Goal: Transaction & Acquisition: Purchase product/service

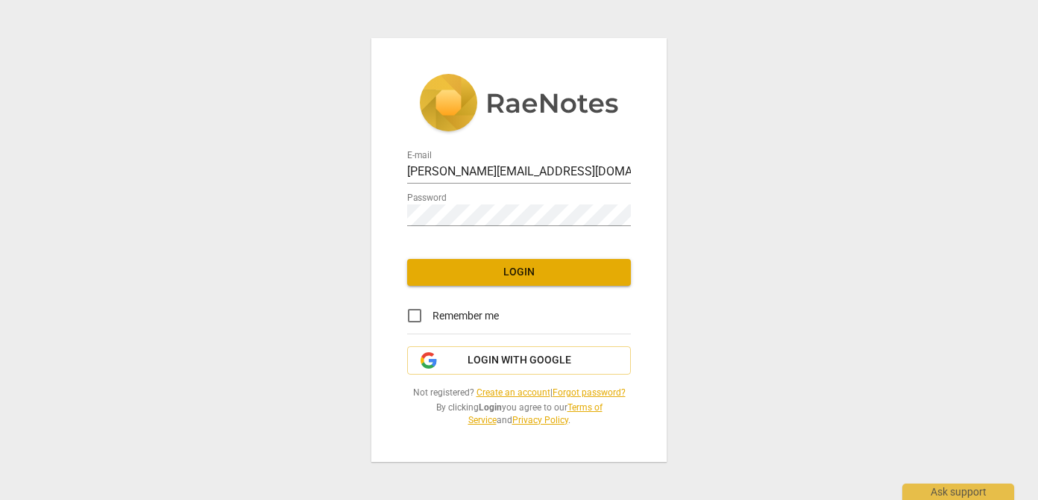
click at [426, 142] on link at bounding box center [519, 109] width 224 height 70
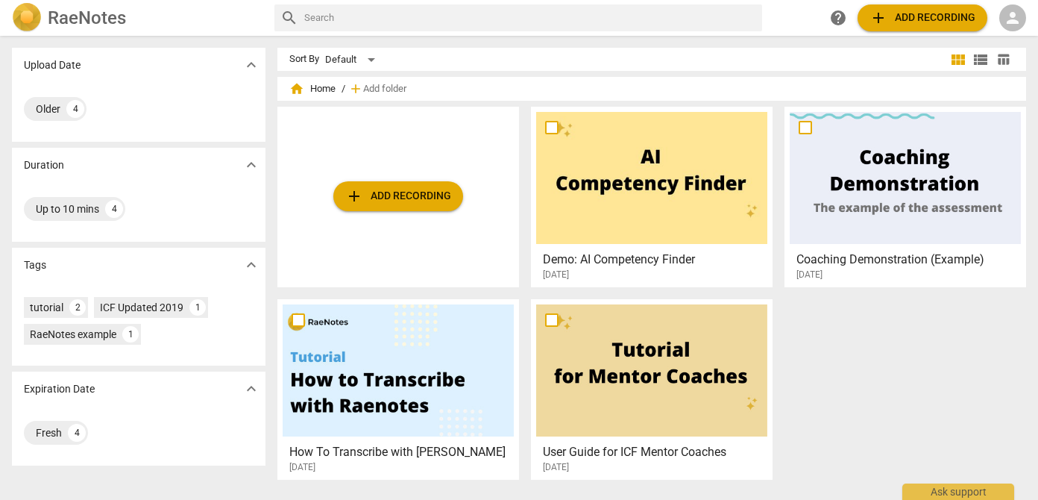
click at [1027, 19] on div "RaeNotes search help add Add recording person" at bounding box center [519, 18] width 1038 height 30
click at [1012, 13] on span "person" at bounding box center [1013, 18] width 18 height 18
click at [997, 38] on li "Login" at bounding box center [1000, 36] width 54 height 36
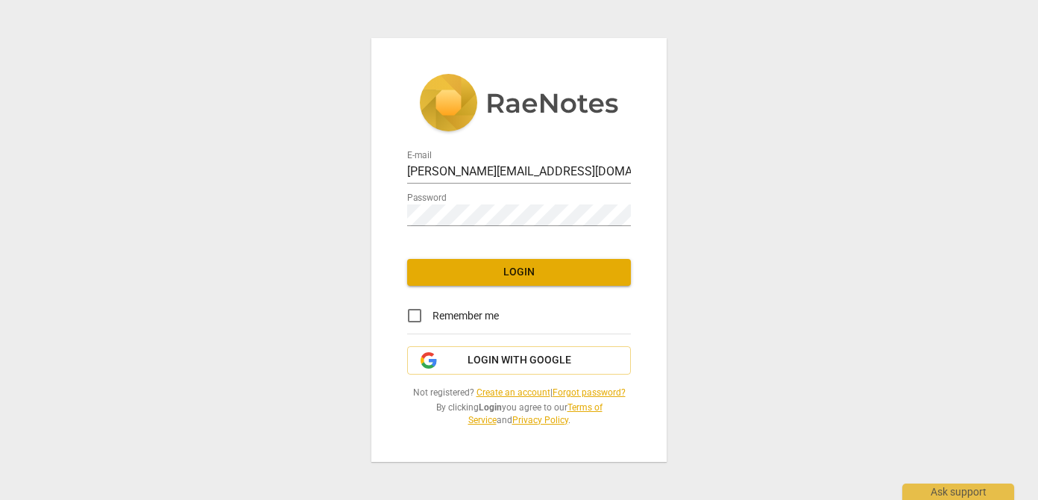
click at [570, 273] on span "Login" at bounding box center [519, 272] width 200 height 15
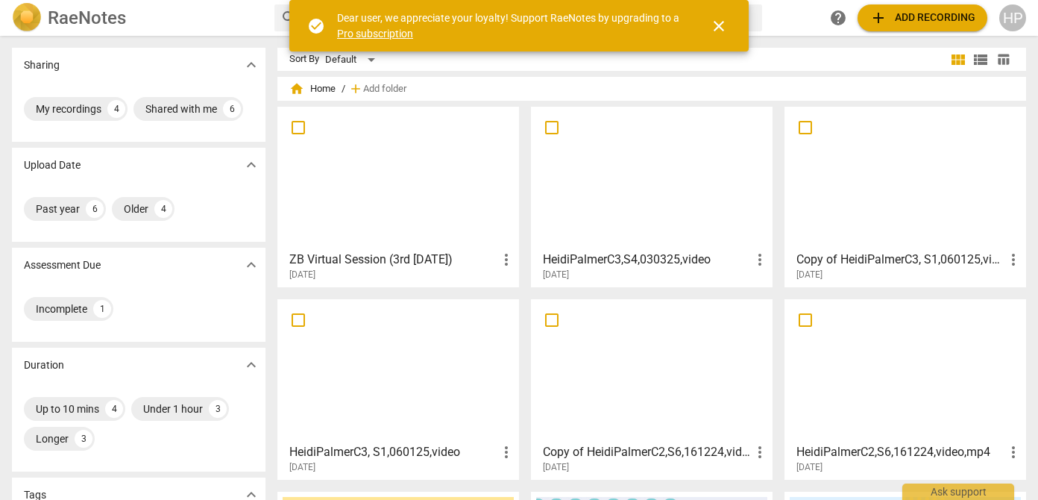
click at [916, 14] on span "add Add recording" at bounding box center [922, 18] width 106 height 18
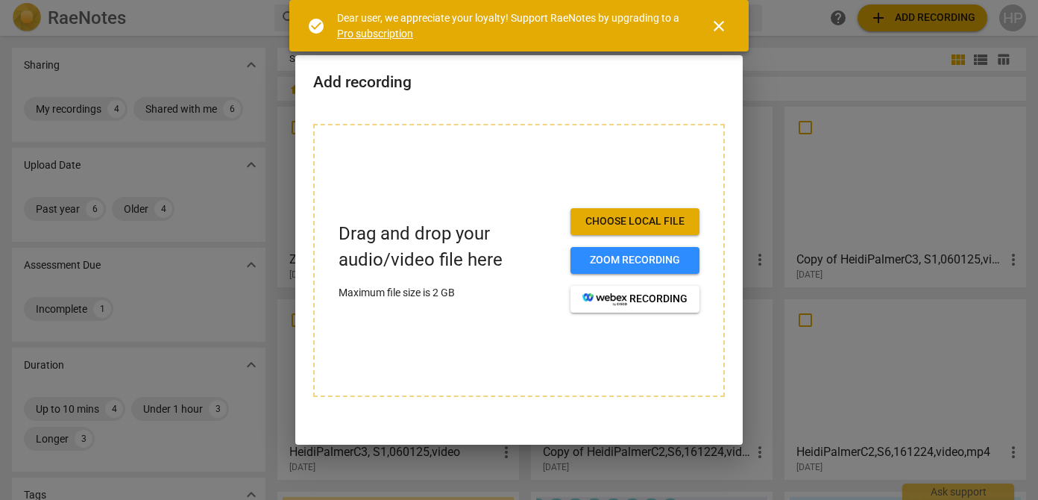
click at [715, 28] on span "close" at bounding box center [719, 26] width 18 height 18
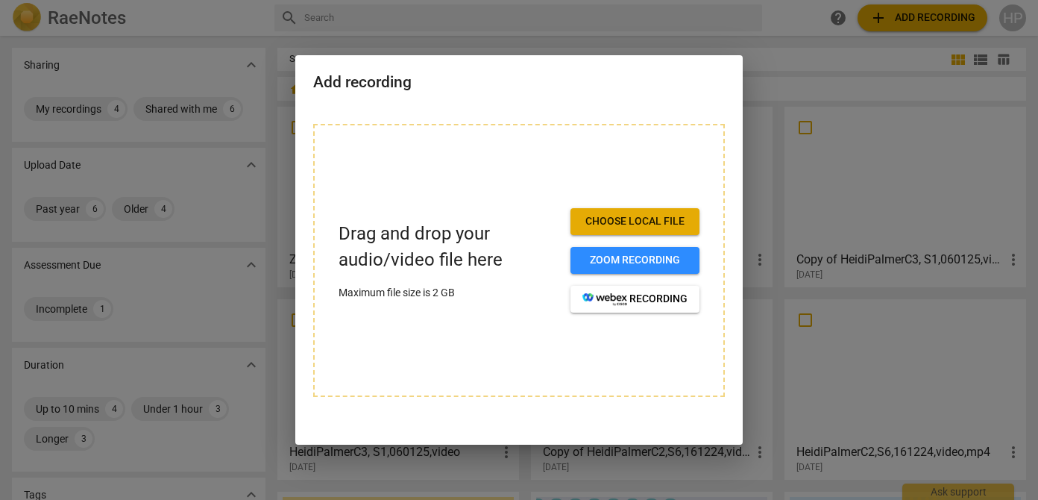
click at [674, 25] on div at bounding box center [519, 250] width 1038 height 500
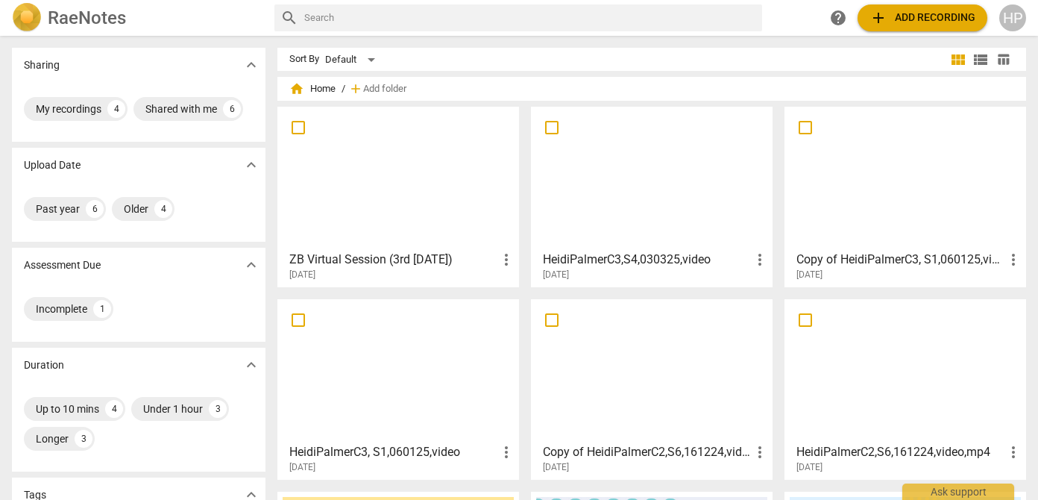
click at [932, 13] on span "add Add recording" at bounding box center [922, 18] width 106 height 18
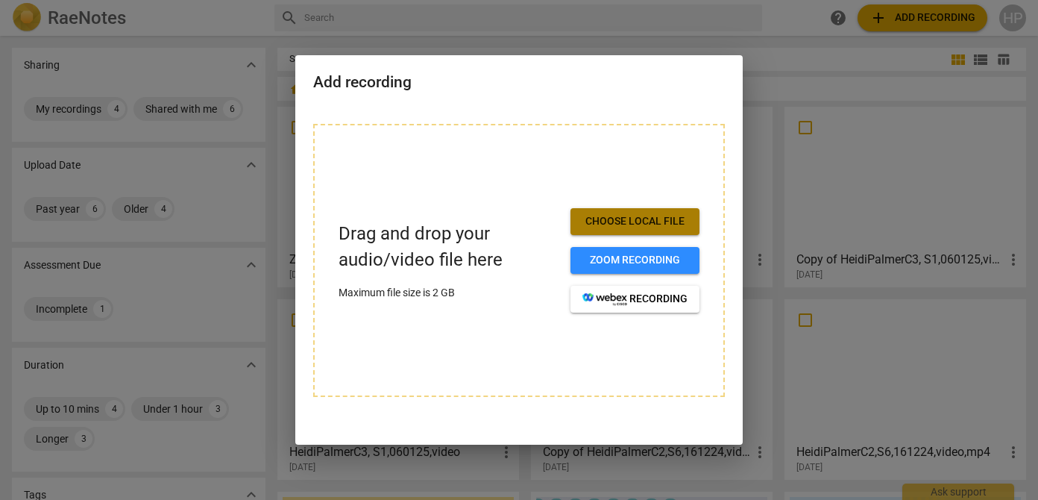
click at [616, 224] on span "Choose local file" at bounding box center [634, 221] width 105 height 15
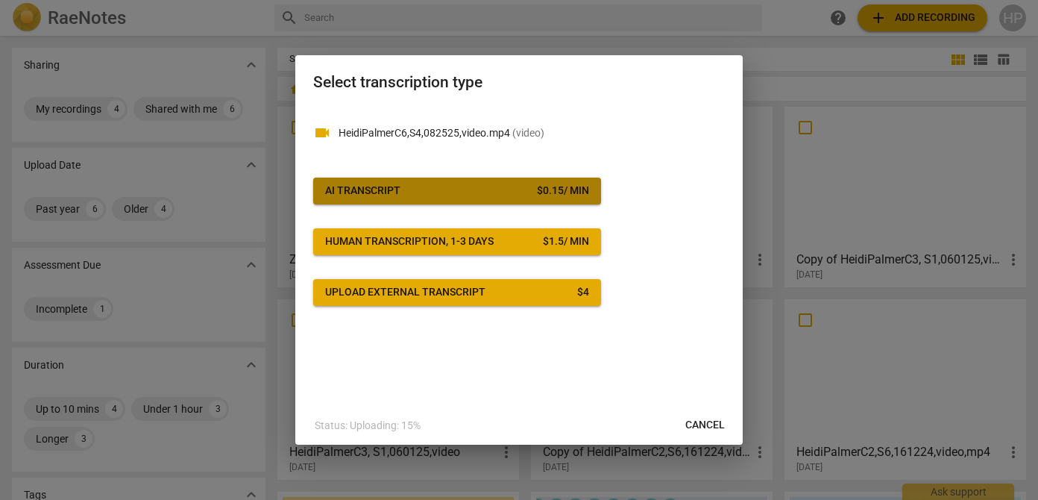
click at [471, 193] on span "AI Transcript $ 0.15 / min" at bounding box center [457, 190] width 264 height 15
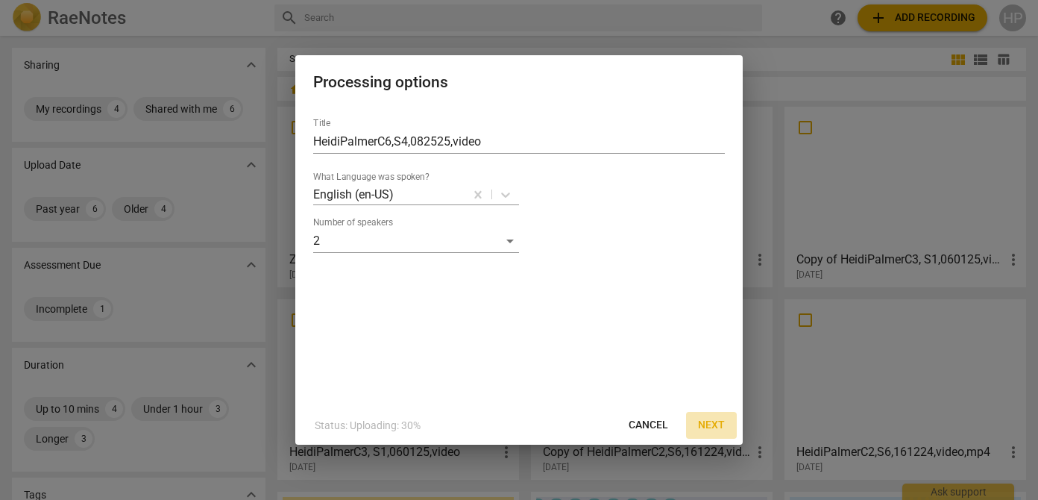
click at [716, 421] on span "Next" at bounding box center [711, 425] width 27 height 15
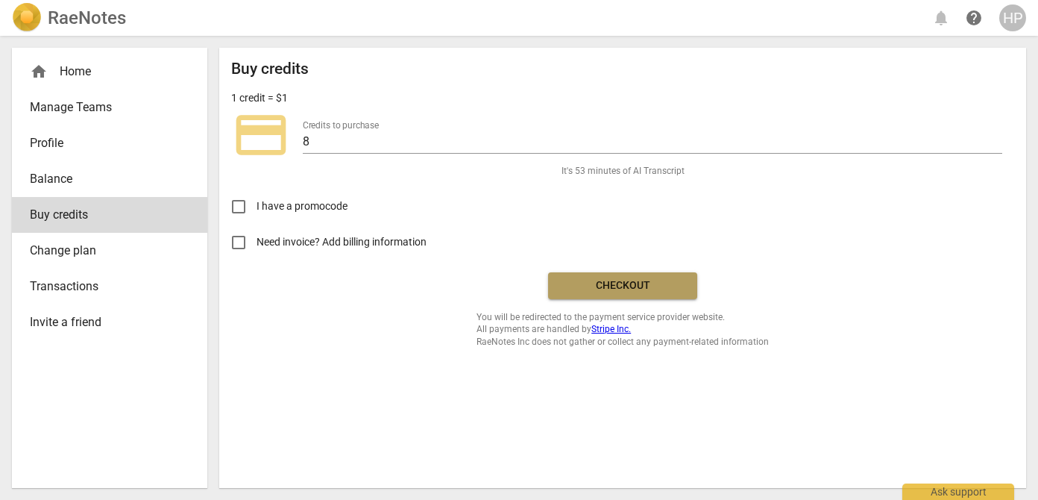
click at [643, 288] on span "Checkout" at bounding box center [622, 285] width 125 height 15
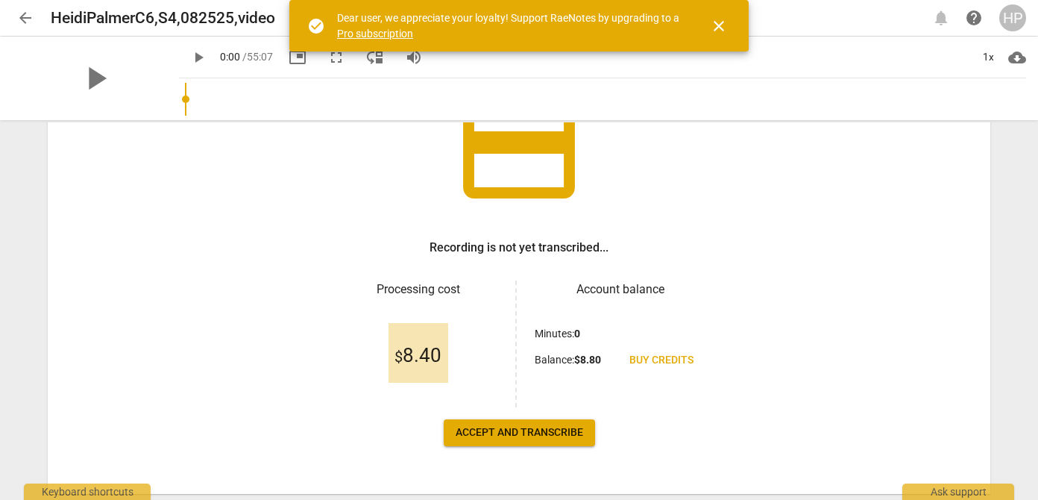
scroll to position [137, 0]
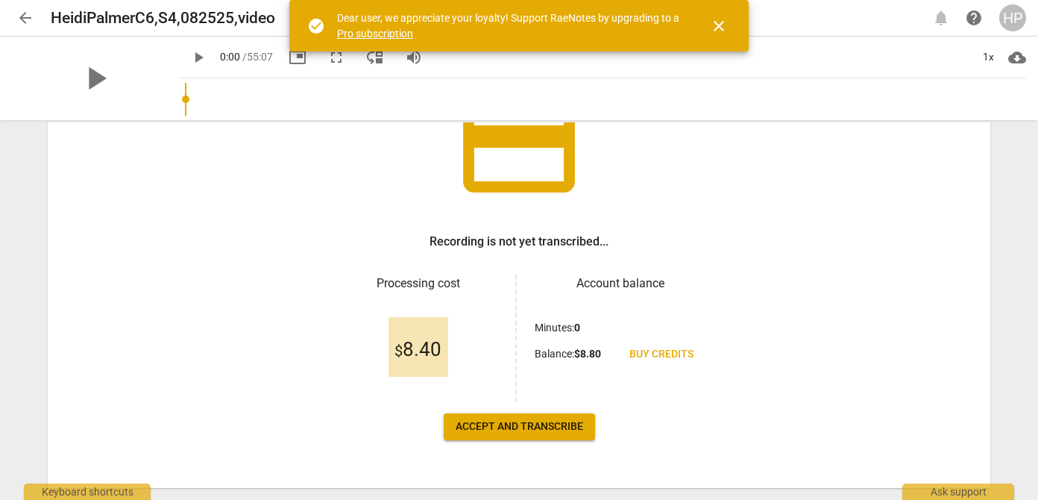
click at [533, 426] on span "Accept and transcribe" at bounding box center [519, 426] width 127 height 15
